Goal: Information Seeking & Learning: Understand process/instructions

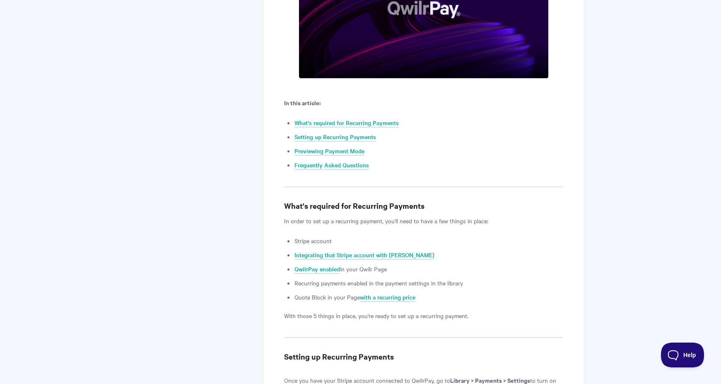
scroll to position [309, 0]
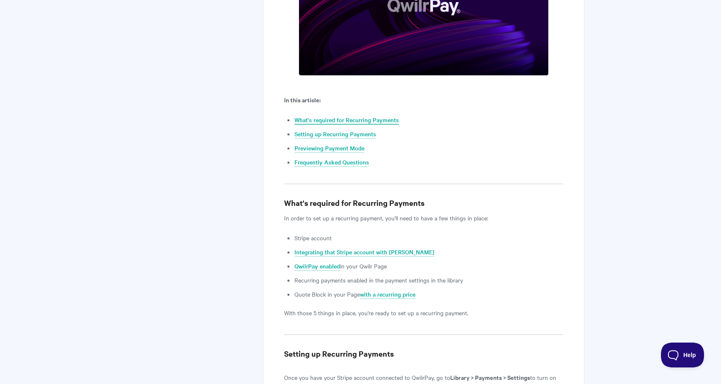
click at [378, 121] on link "What's required for Recurring Payments" at bounding box center [346, 120] width 104 height 9
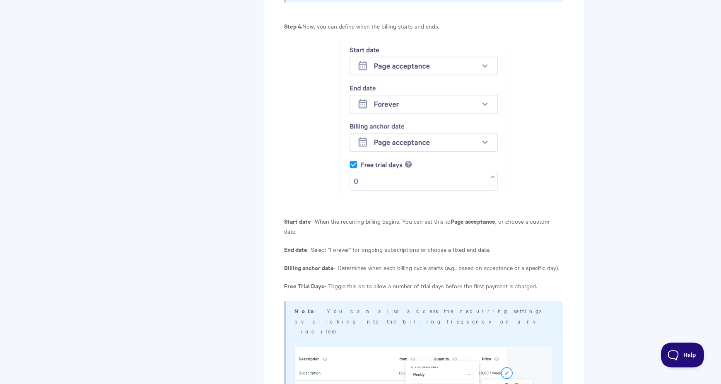
scroll to position [1913, 0]
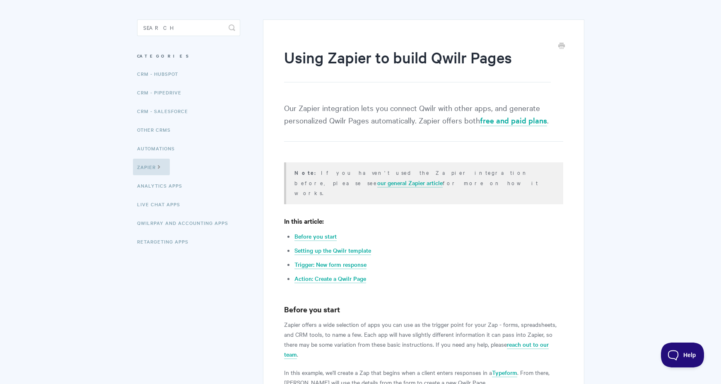
scroll to position [68, 0]
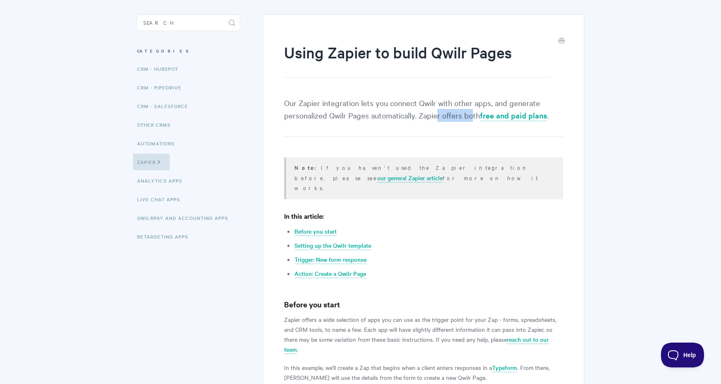
drag, startPoint x: 438, startPoint y: 116, endPoint x: 471, endPoint y: 116, distance: 33.1
click at [471, 116] on p "Our Zapier integration lets you connect Qwilr with other apps, and generate per…" at bounding box center [423, 116] width 279 height 40
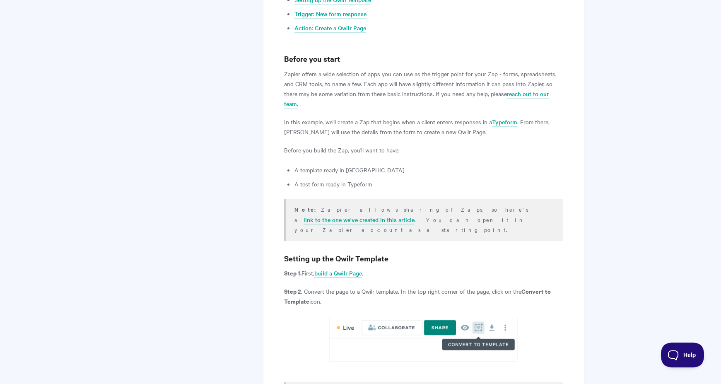
scroll to position [312, 0]
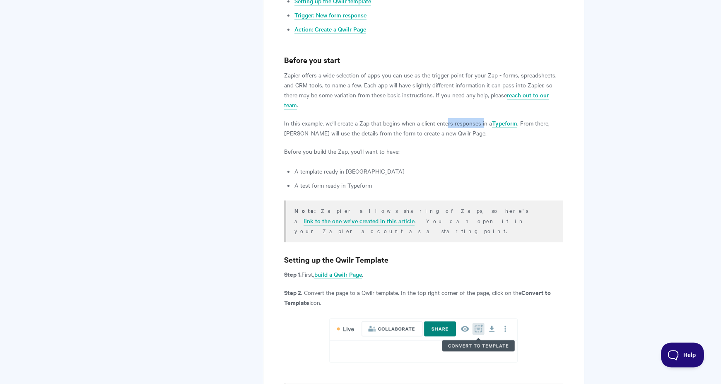
drag, startPoint x: 447, startPoint y: 115, endPoint x: 484, endPoint y: 113, distance: 36.5
click at [484, 118] on p "In this example, we'll create a Zap that begins when a client enters responses …" at bounding box center [423, 128] width 279 height 20
click at [533, 118] on p "In this example, we'll create a Zap that begins when a client enters responses …" at bounding box center [423, 128] width 279 height 20
drag, startPoint x: 318, startPoint y: 120, endPoint x: 446, endPoint y: 121, distance: 128.0
click at [446, 121] on p "In this example, we'll create a Zap that begins when a client enters responses …" at bounding box center [423, 128] width 279 height 20
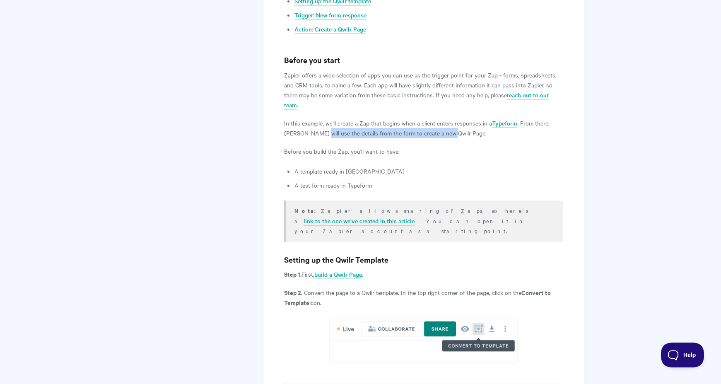
click at [446, 121] on p "In this example, we'll create a Zap that begins when a client enters responses …" at bounding box center [423, 128] width 279 height 20
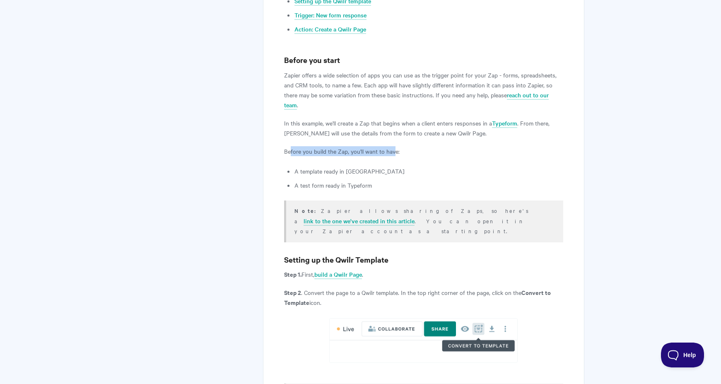
drag, startPoint x: 290, startPoint y: 141, endPoint x: 393, endPoint y: 141, distance: 103.1
click at [393, 146] on p "Before you build the Zap, you'll want to have:" at bounding box center [423, 151] width 279 height 10
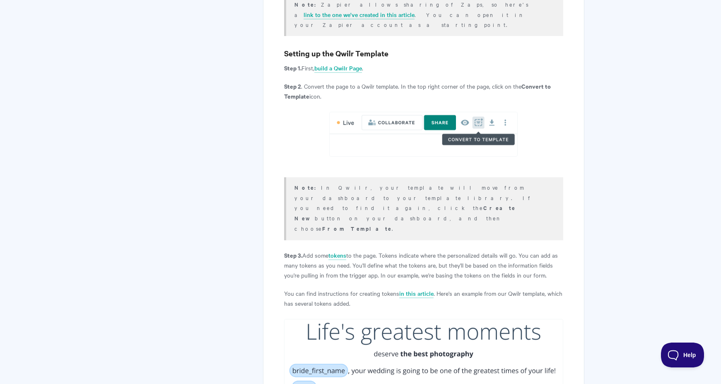
scroll to position [520, 0]
